Goal: Task Accomplishment & Management: Manage account settings

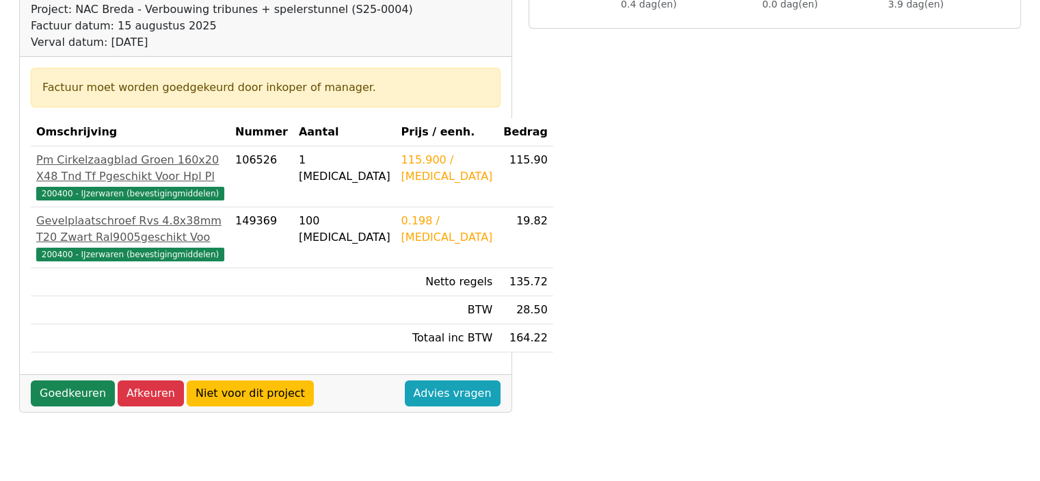
scroll to position [205, 0]
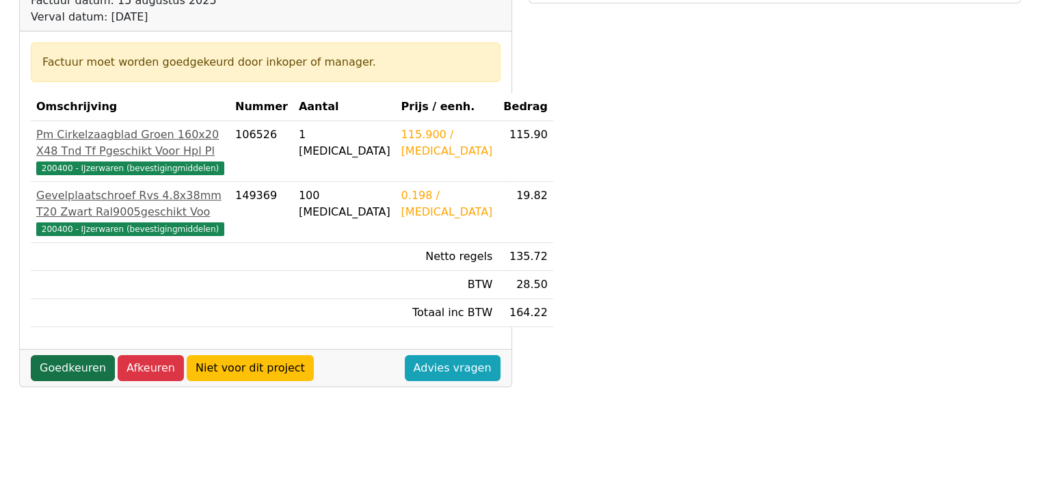
click at [55, 381] on link "Goedkeuren" at bounding box center [73, 368] width 84 height 26
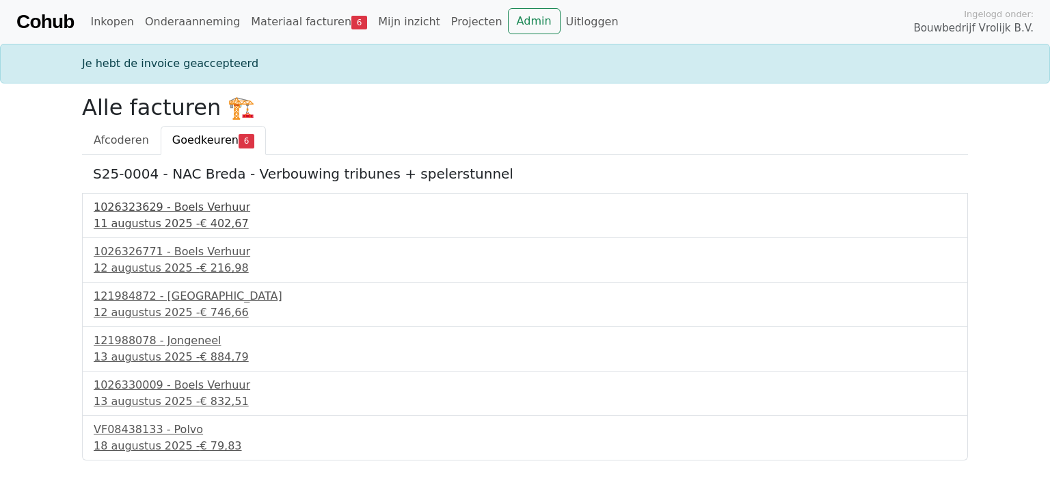
click at [187, 211] on div "1026323629 - Boels Verhuur" at bounding box center [525, 207] width 863 height 16
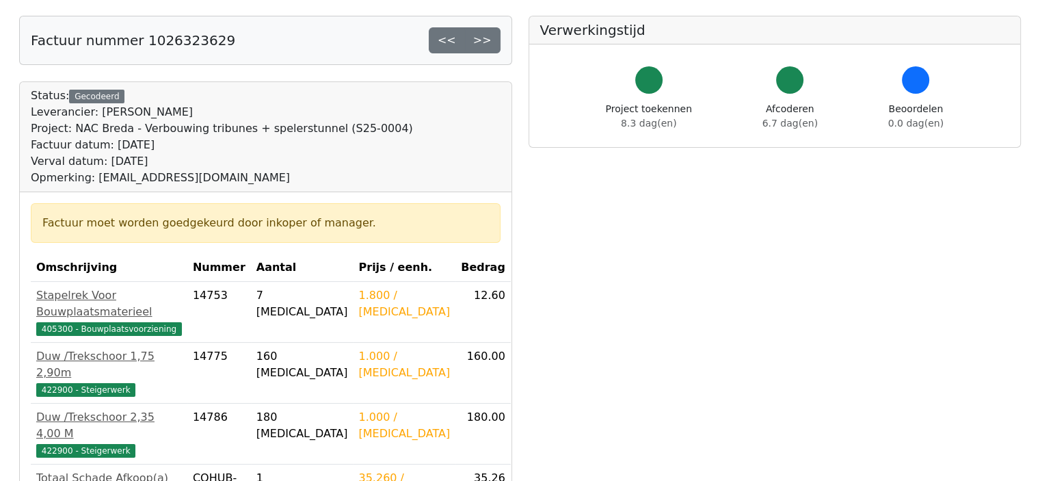
scroll to position [205, 0]
